Goal: Information Seeking & Learning: Learn about a topic

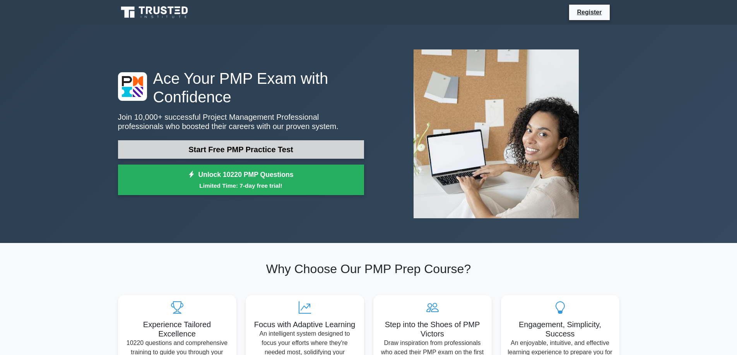
click at [300, 151] on link "Start Free PMP Practice Test" at bounding box center [241, 149] width 246 height 19
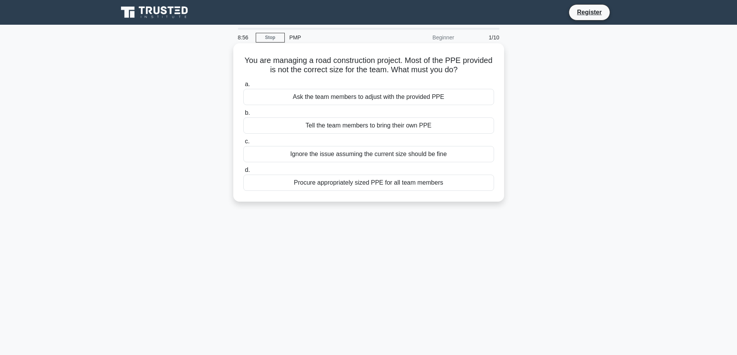
click at [325, 186] on div "Procure appropriately sized PPE for all team members" at bounding box center [368, 183] width 251 height 16
click at [243, 173] on input "d. Procure appropriately sized PPE for all team members" at bounding box center [243, 170] width 0 height 5
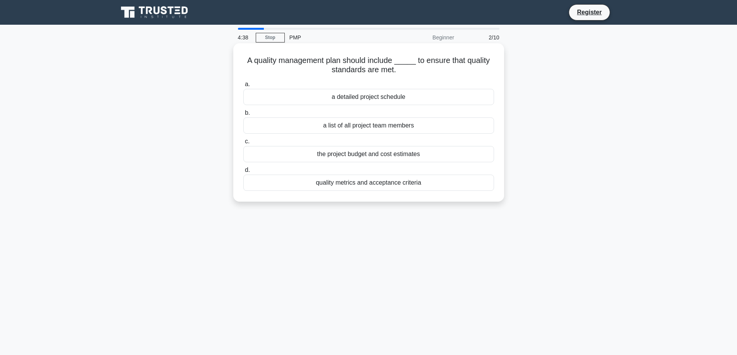
click at [341, 99] on div "a detailed project schedule" at bounding box center [368, 97] width 251 height 16
click at [243, 87] on input "a. a detailed project schedule" at bounding box center [243, 84] width 0 height 5
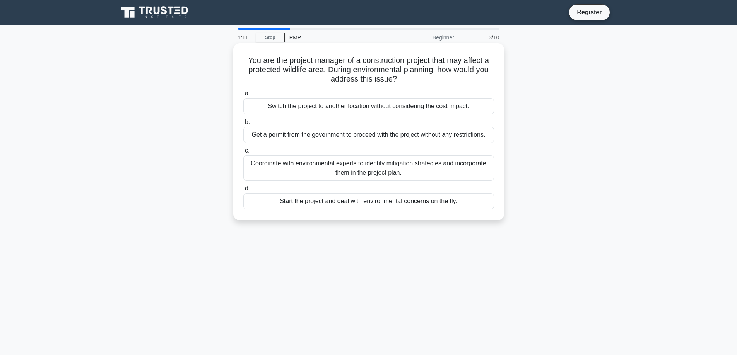
click at [290, 167] on div "Coordinate with environmental experts to identify mitigation strategies and inc…" at bounding box center [368, 168] width 251 height 26
click at [243, 154] on input "c. Coordinate with environmental experts to identify mitigation strategies and …" at bounding box center [243, 151] width 0 height 5
